Goal: Participate in discussion: Engage in conversation with other users on a specific topic

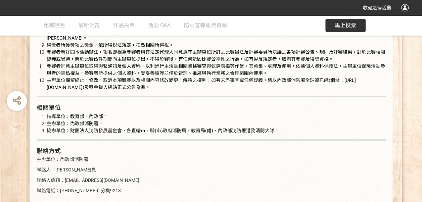
scroll to position [1317, 0]
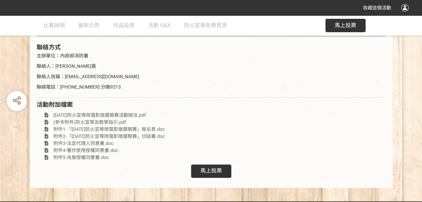
click at [215, 167] on span "馬上投票" at bounding box center [210, 170] width 21 height 6
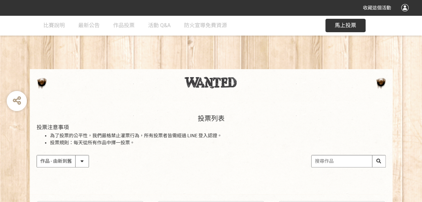
click at [326, 163] on input "search" at bounding box center [348, 161] width 74 height 12
click at [375, 162] on input "王道" at bounding box center [348, 161] width 74 height 12
click at [379, 160] on input "王道" at bounding box center [348, 161] width 74 height 12
type input "王道"
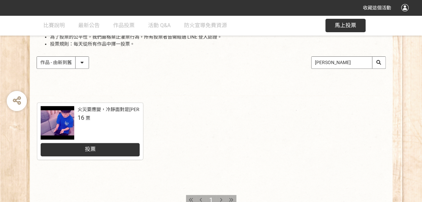
scroll to position [101, 0]
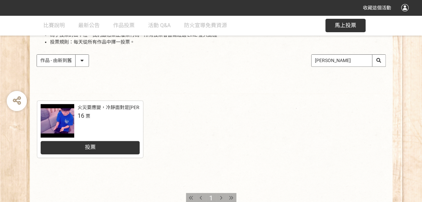
click at [61, 121] on div at bounding box center [58, 121] width 34 height 34
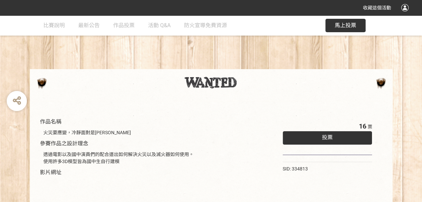
click at [325, 135] on span "投票" at bounding box center [327, 137] width 11 height 6
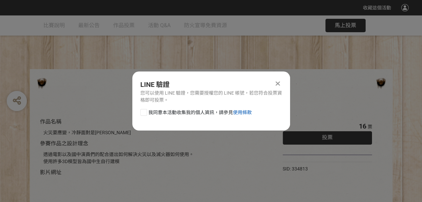
click at [241, 112] on link "使用條款" at bounding box center [242, 112] width 19 height 5
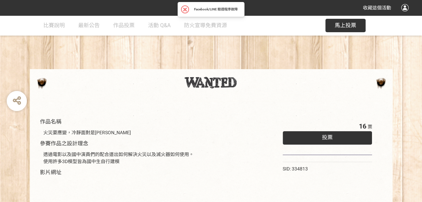
click at [324, 138] on span "投票" at bounding box center [327, 137] width 11 height 6
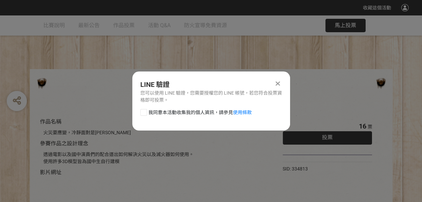
click at [277, 80] on div at bounding box center [278, 84] width 8 height 8
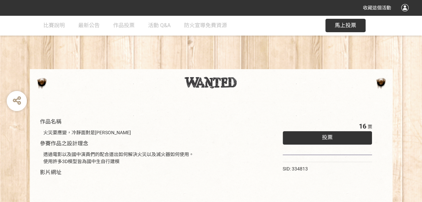
click at [328, 138] on span "投票" at bounding box center [327, 137] width 11 height 6
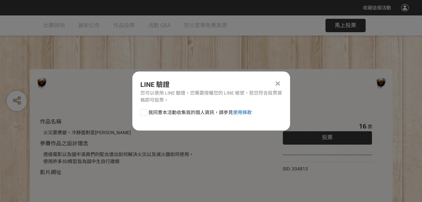
click at [243, 113] on link "使用條款" at bounding box center [242, 112] width 19 height 5
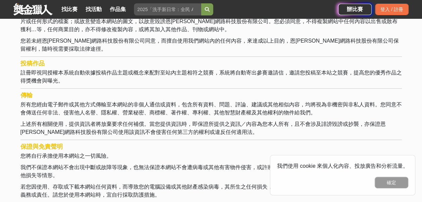
scroll to position [268, 0]
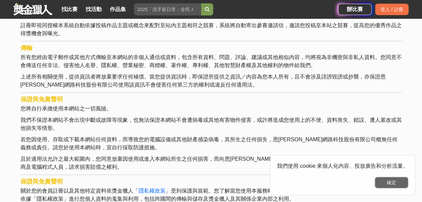
click at [389, 183] on button "確定" at bounding box center [392, 182] width 34 height 11
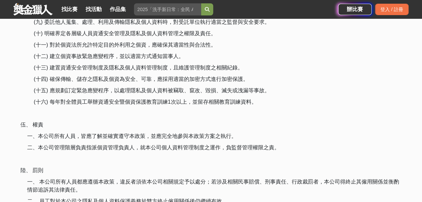
scroll to position [940, 0]
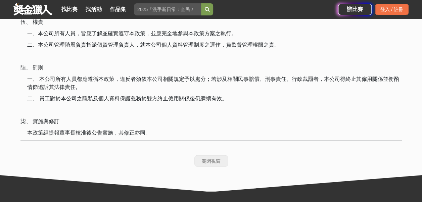
click at [207, 158] on button "關閉視窗" at bounding box center [211, 160] width 34 height 11
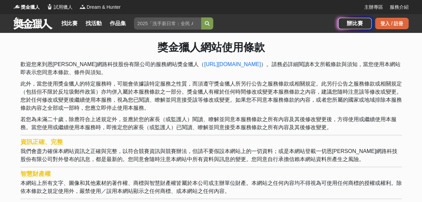
click at [385, 25] on div "登入 / 註冊" at bounding box center [392, 23] width 34 height 11
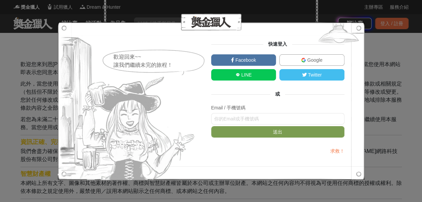
click at [247, 75] on span "LINE" at bounding box center [246, 74] width 12 height 5
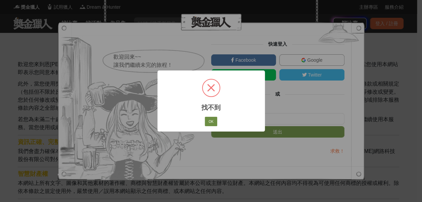
click at [211, 119] on button "OK" at bounding box center [211, 121] width 12 height 9
